Goal: Find specific fact: Find specific fact

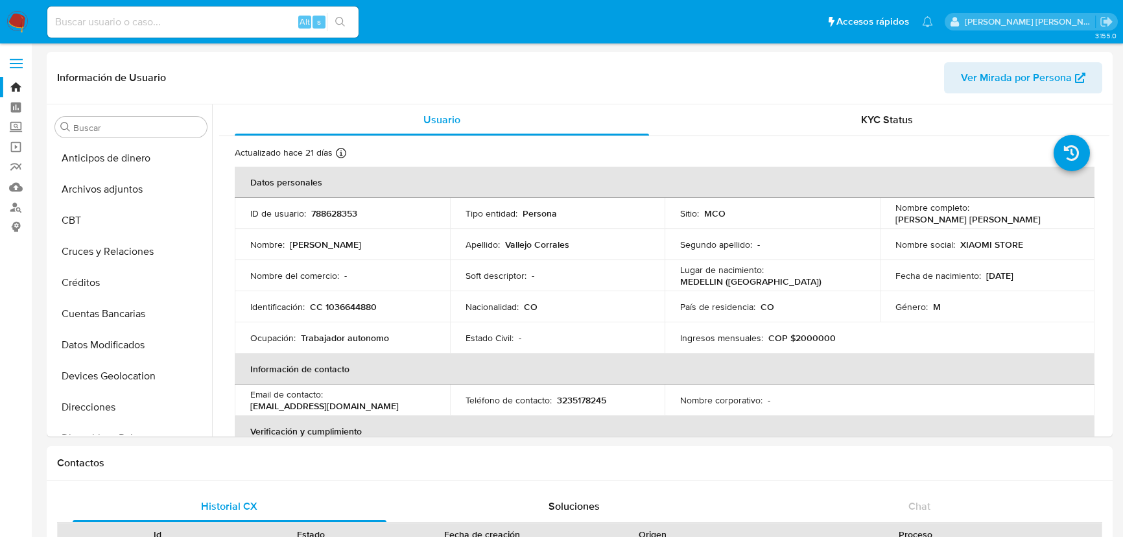
select select "10"
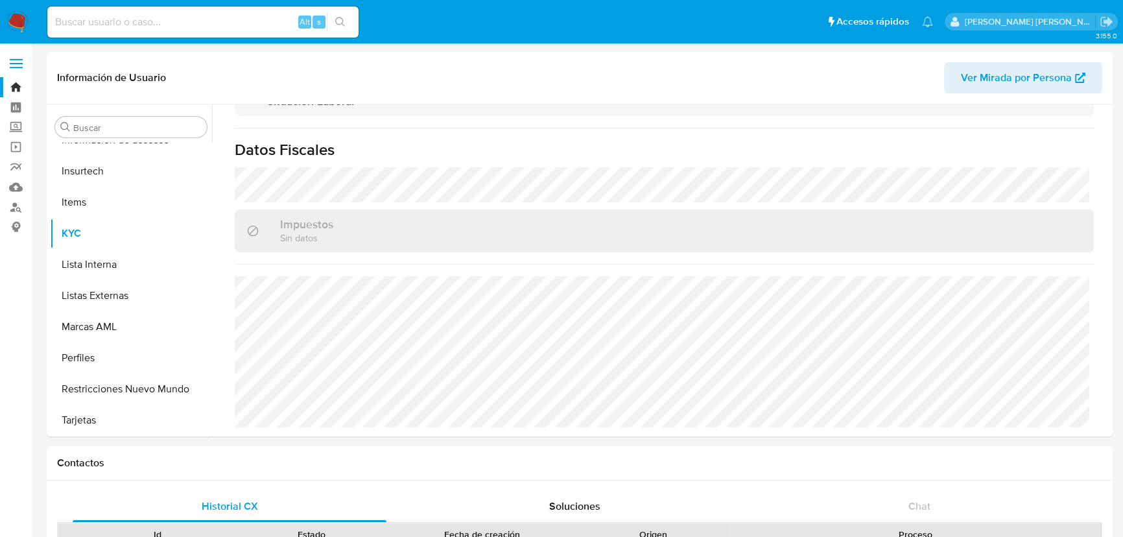
click at [101, 16] on input at bounding box center [202, 22] width 311 height 17
paste input "162681369"
type input "162681369"
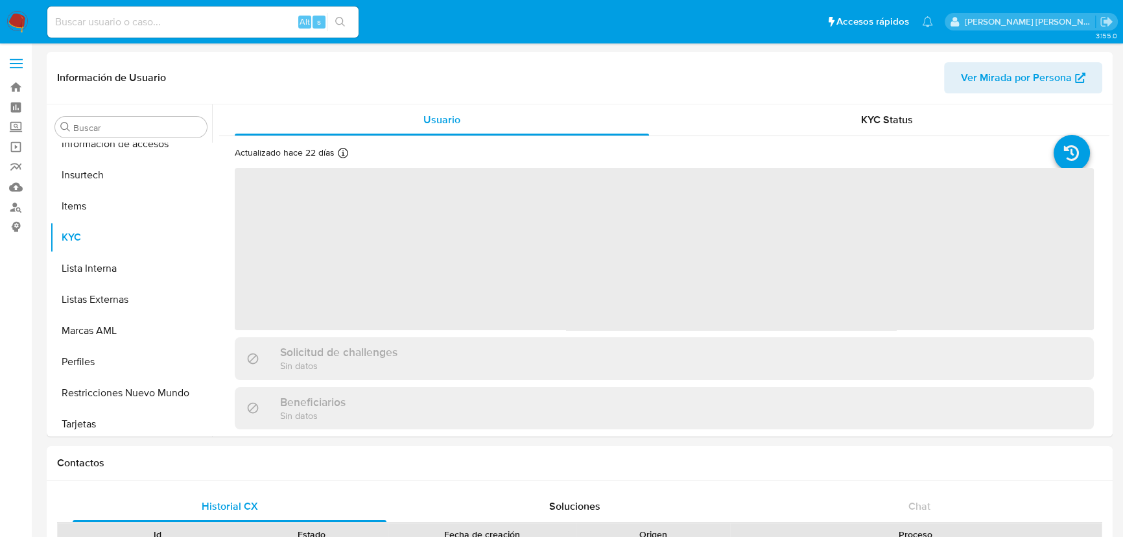
scroll to position [547, 0]
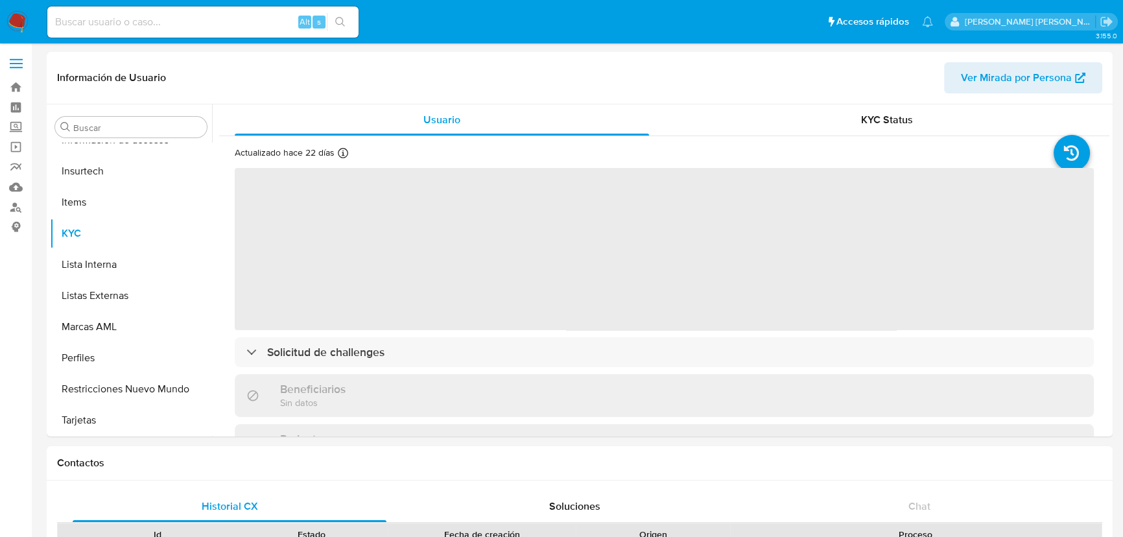
select select "10"
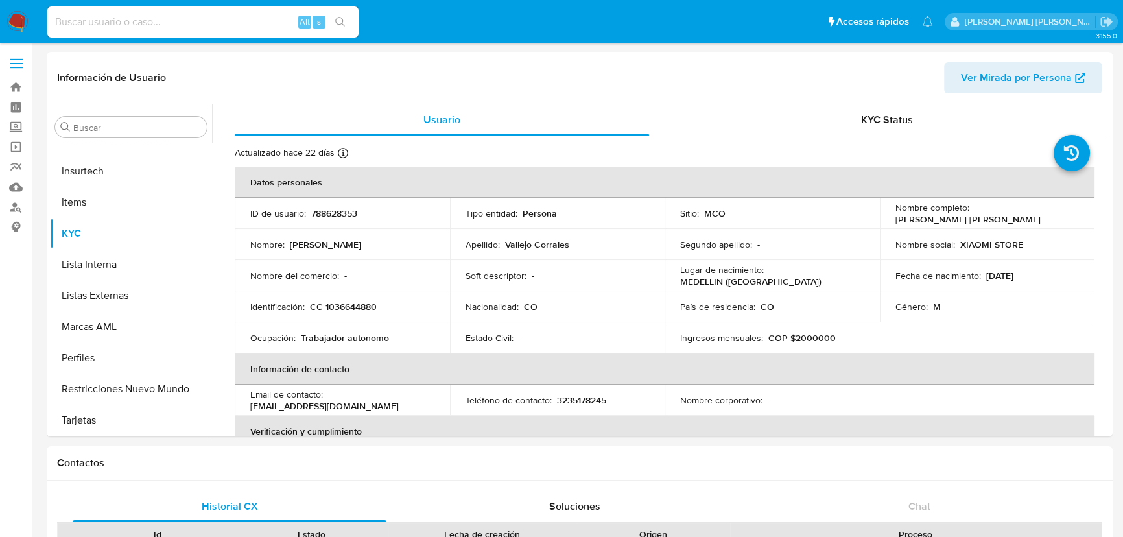
click at [110, 26] on div "Alt s" at bounding box center [202, 21] width 311 height 31
click at [110, 24] on input at bounding box center [202, 22] width 311 height 17
paste input "162681369"
type input "162681369"
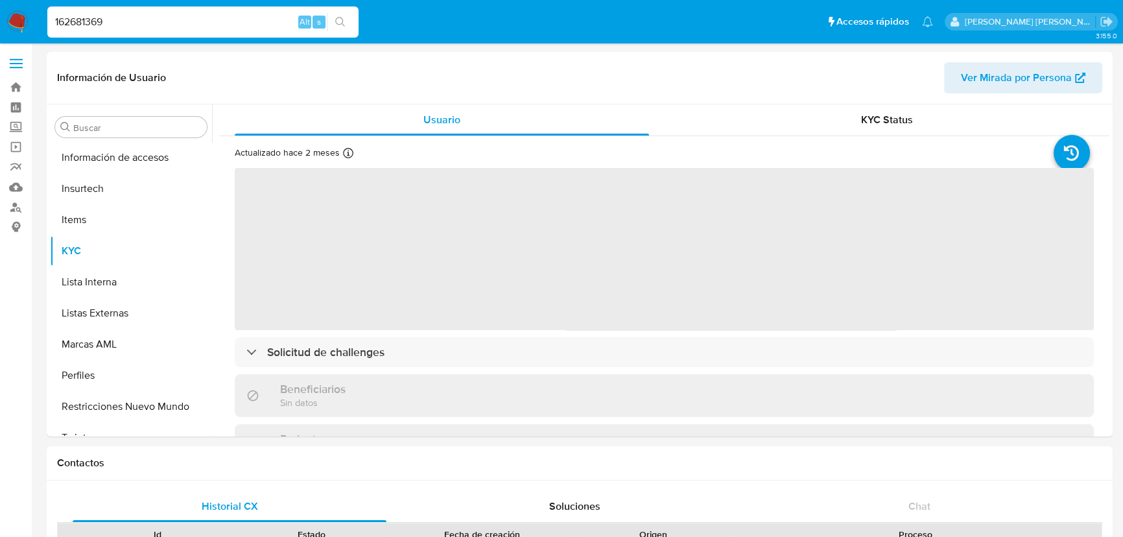
scroll to position [547, 0]
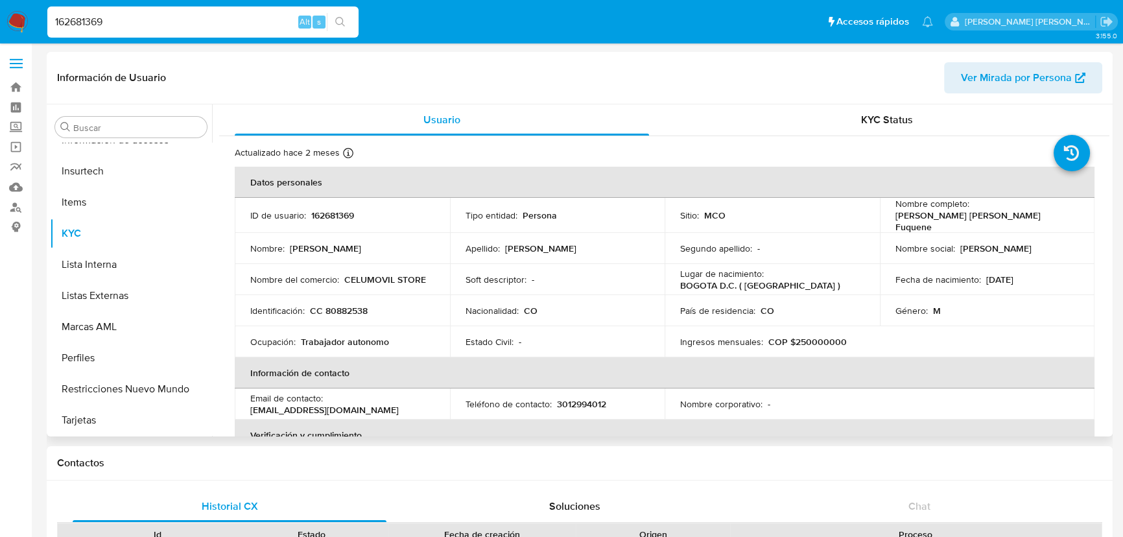
select select "10"
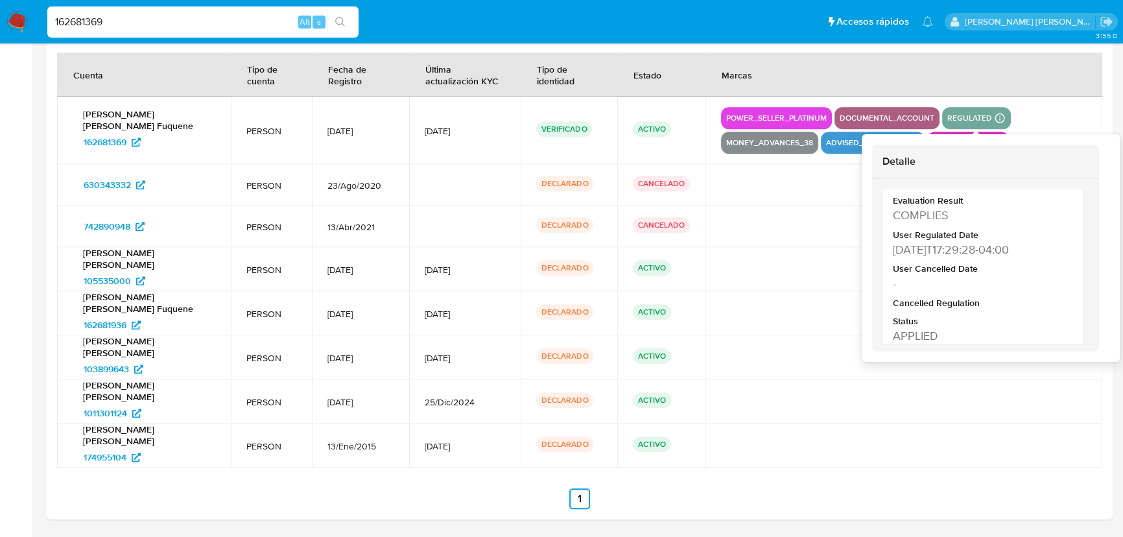
scroll to position [281, 0]
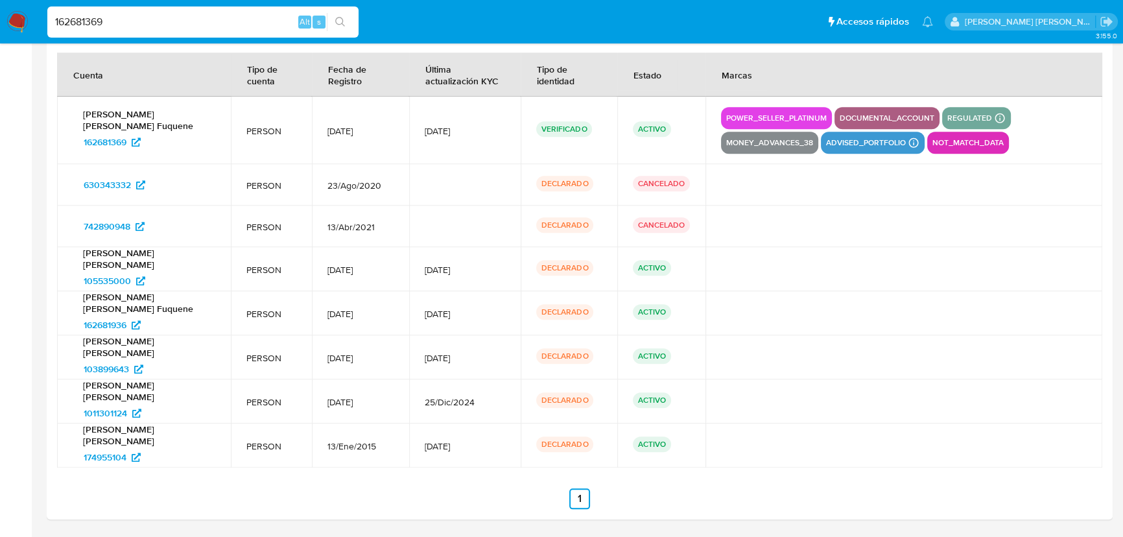
click at [1013, 84] on th "Marcas" at bounding box center [904, 75] width 397 height 44
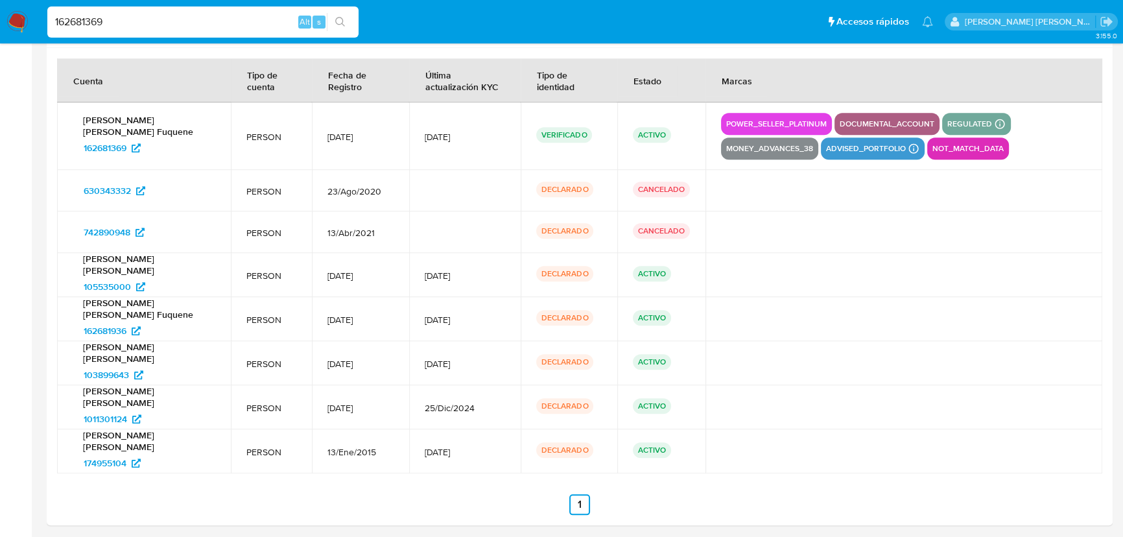
scroll to position [700, 0]
drag, startPoint x: 142, startPoint y: 23, endPoint x: 19, endPoint y: 41, distance: 123.8
click at [18, 34] on nav "Pausado Ver notificaciones 162681369 Alt s Accesos rápidos Presiona las siguien…" at bounding box center [561, 21] width 1123 height 43
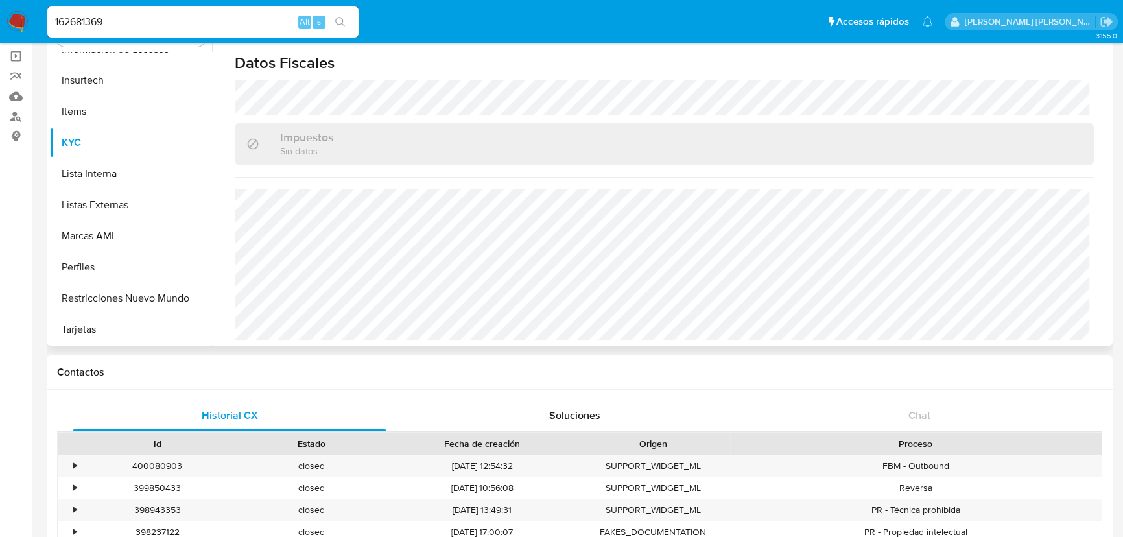
scroll to position [0, 0]
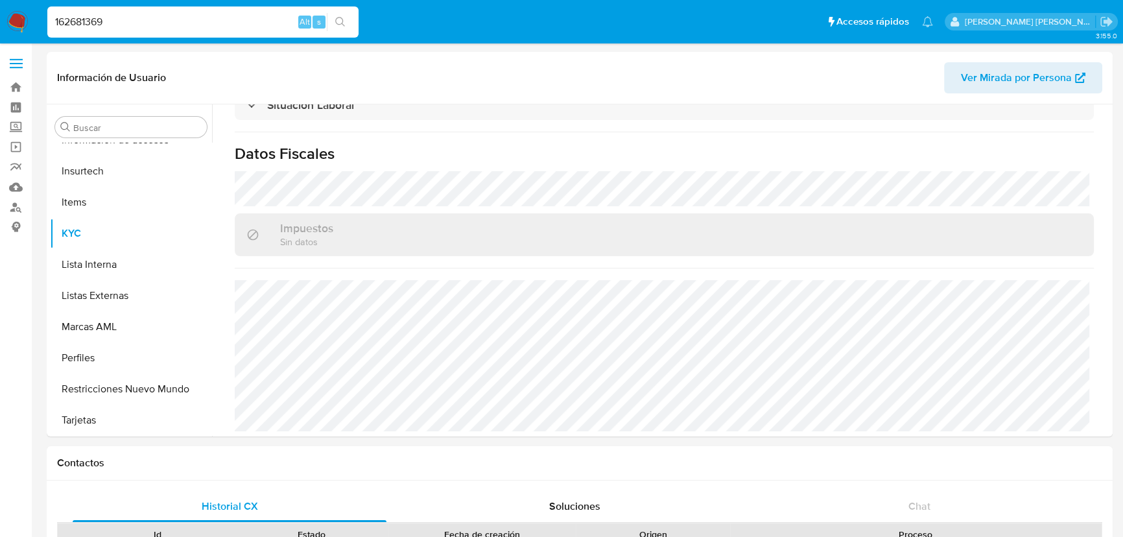
drag, startPoint x: 97, startPoint y: 25, endPoint x: 0, endPoint y: 25, distance: 97.3
click at [0, 25] on nav "Pausado Ver notificaciones 162681369 Alt s Accesos rápidos Presiona las siguien…" at bounding box center [561, 21] width 1123 height 43
paste input "4505962"
type input "45059629"
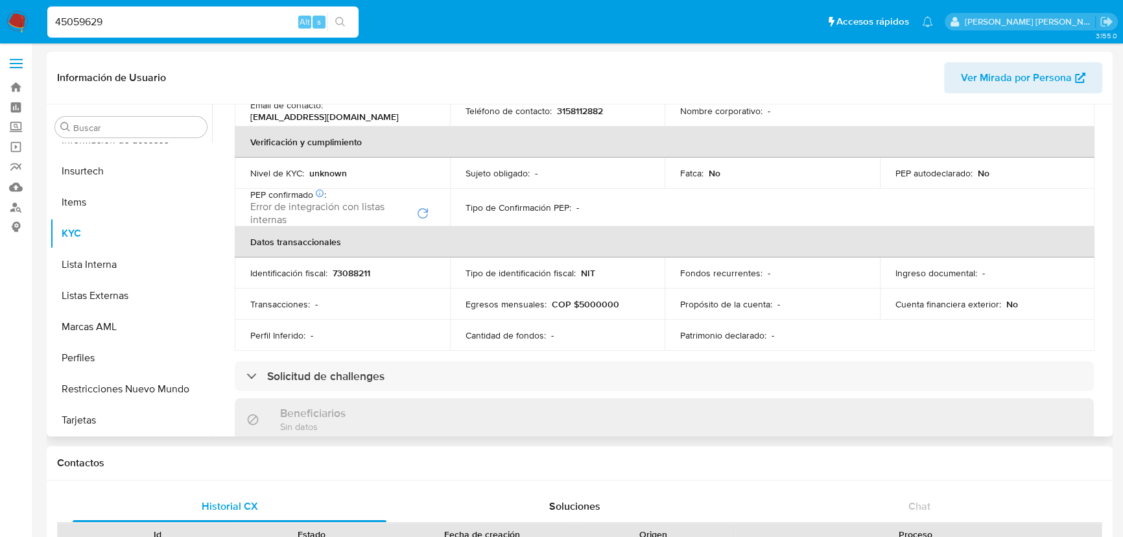
scroll to position [294, 0]
select select "10"
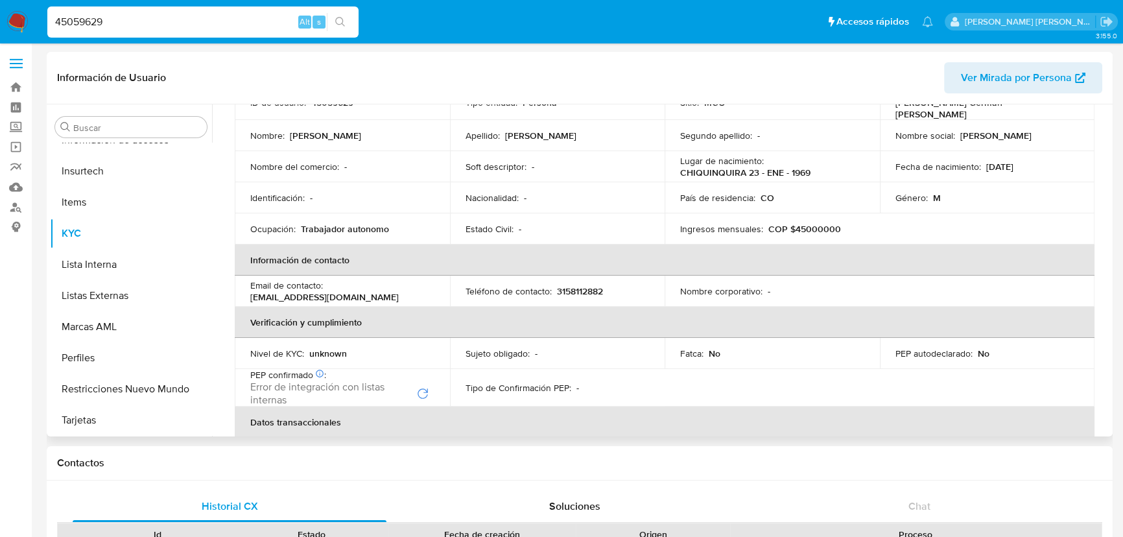
scroll to position [0, 0]
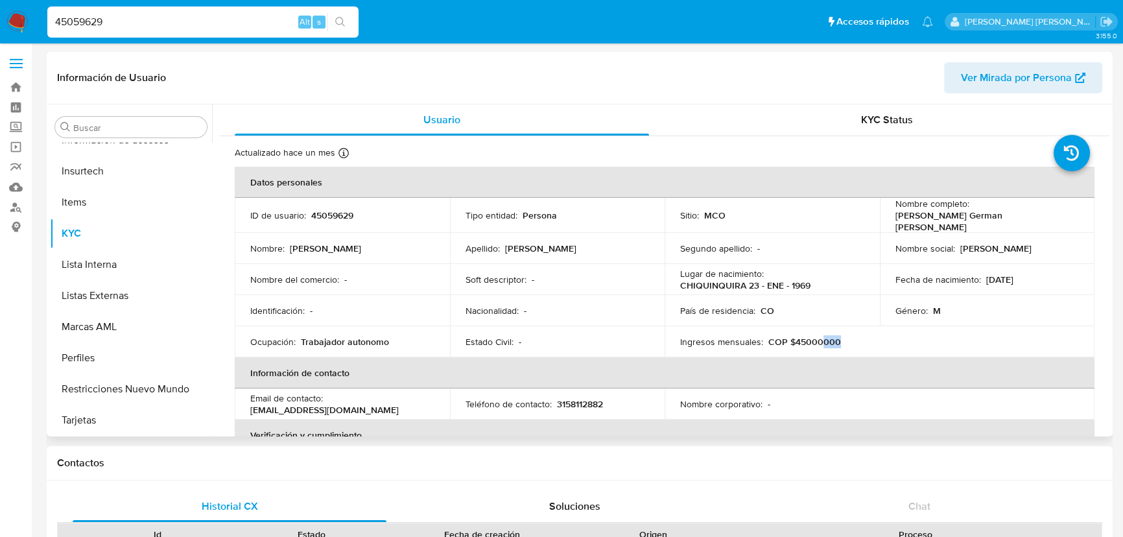
drag, startPoint x: 837, startPoint y: 337, endPoint x: 828, endPoint y: 353, distance: 18.6
click at [817, 340] on div "Ingresos mensuales : COP $45000000" at bounding box center [772, 342] width 184 height 12
drag, startPoint x: 424, startPoint y: 235, endPoint x: 362, endPoint y: 232, distance: 62.3
click at [424, 235] on td "Nombre : Hector German" at bounding box center [342, 248] width 215 height 31
click at [329, 214] on p "45059629" at bounding box center [332, 215] width 42 height 12
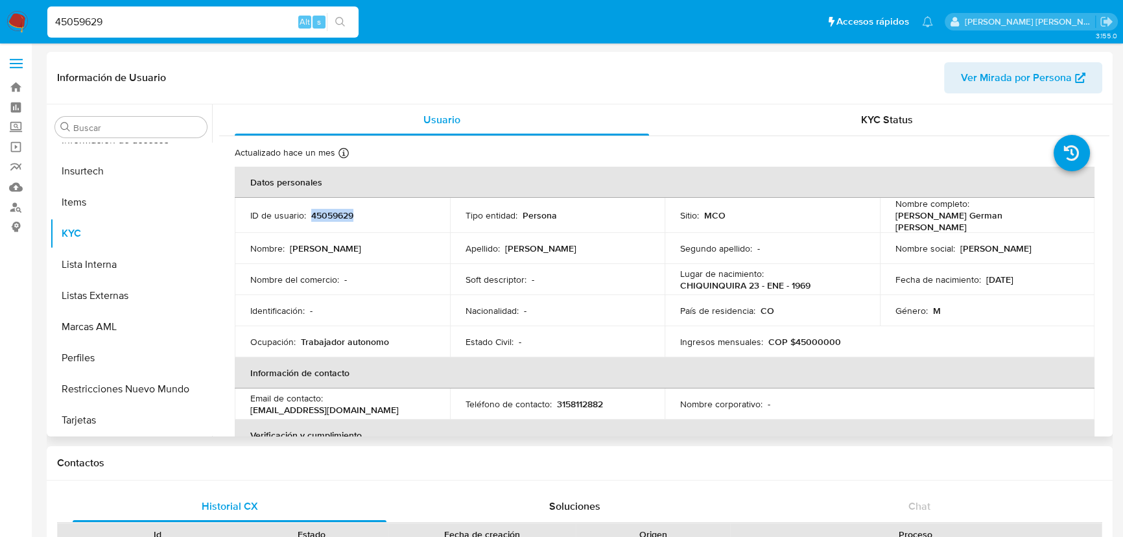
click at [329, 214] on p "45059629" at bounding box center [332, 215] width 42 height 12
copy p "45059629"
click at [964, 157] on div "Actualizado hace un mes Creado: 14/06/2021 12:13:46 Actualizado: 19/07/2025 09:…" at bounding box center [648, 155] width 827 height 17
click at [335, 210] on p "45059629" at bounding box center [332, 215] width 42 height 12
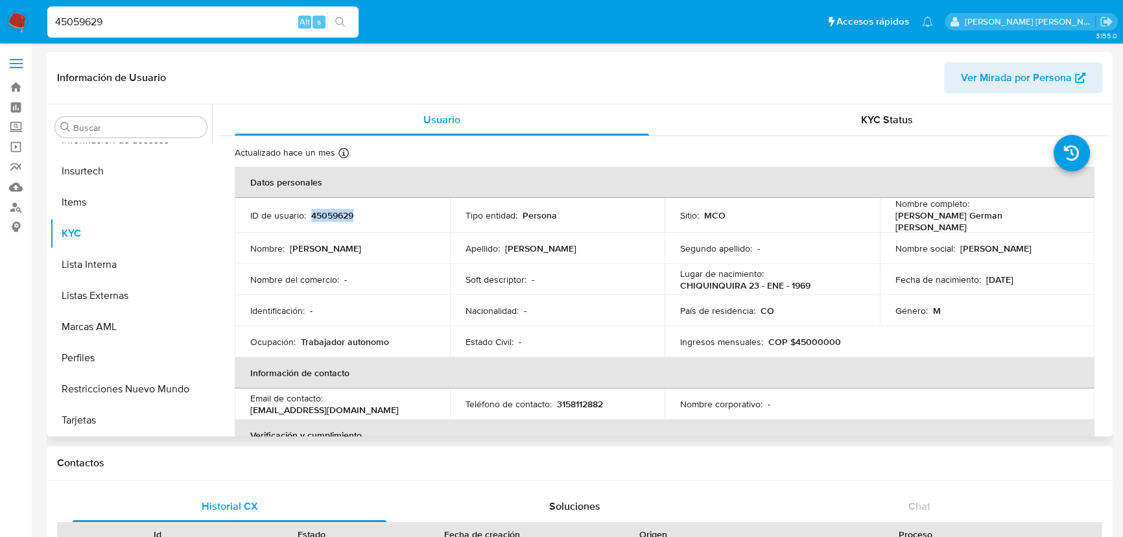
copy p "45059629"
